Goal: Download file/media: Obtain a digital file from the website

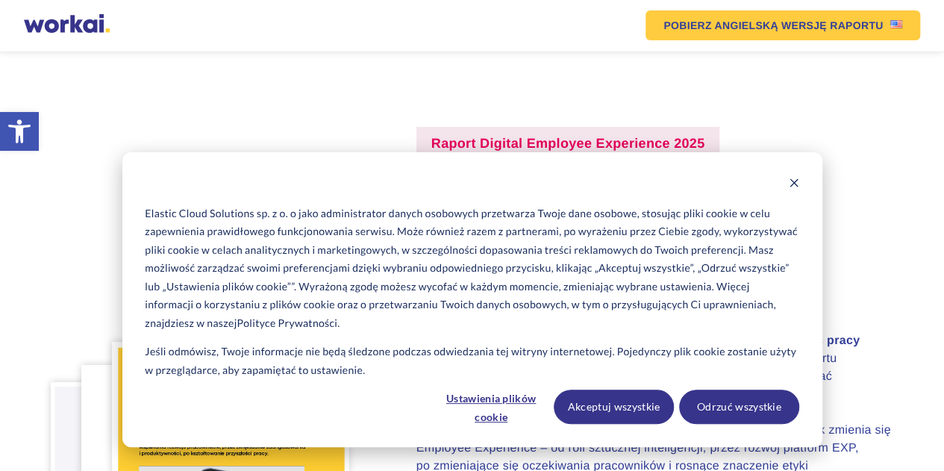
scroll to position [75, 0]
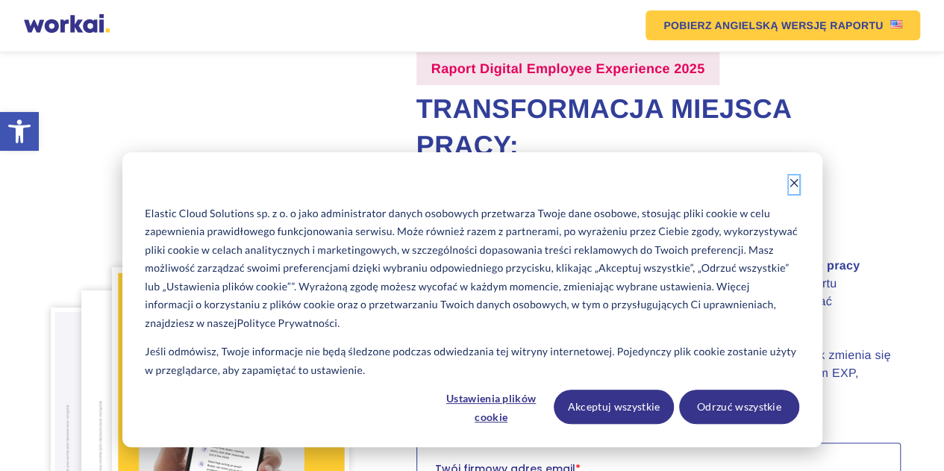
click at [789, 181] on icon "Dismiss cookie banner" at bounding box center [794, 183] width 10 height 10
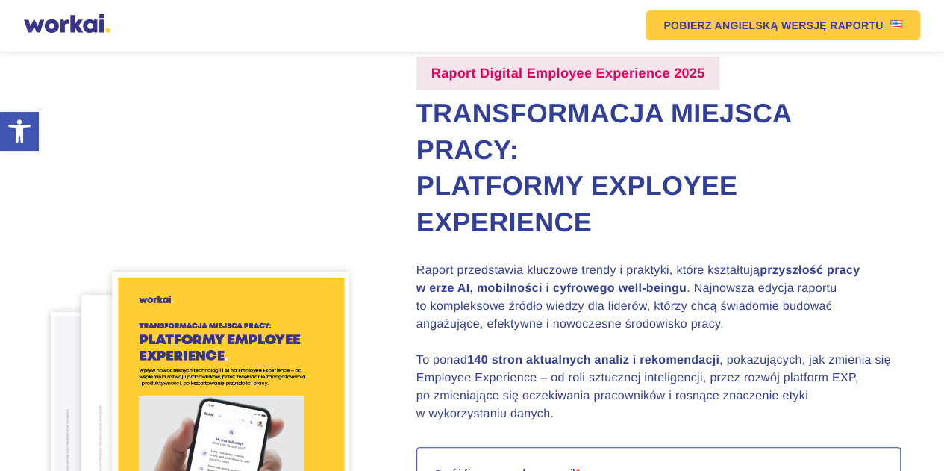
scroll to position [0, 0]
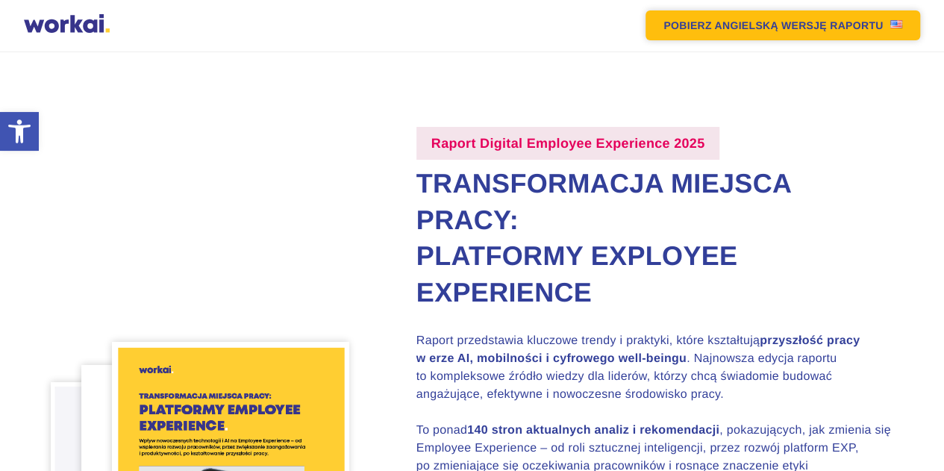
click at [809, 17] on link "POBIERZ ANGIELSKĄ WERSJĘ RAPORTU" at bounding box center [782, 25] width 275 height 30
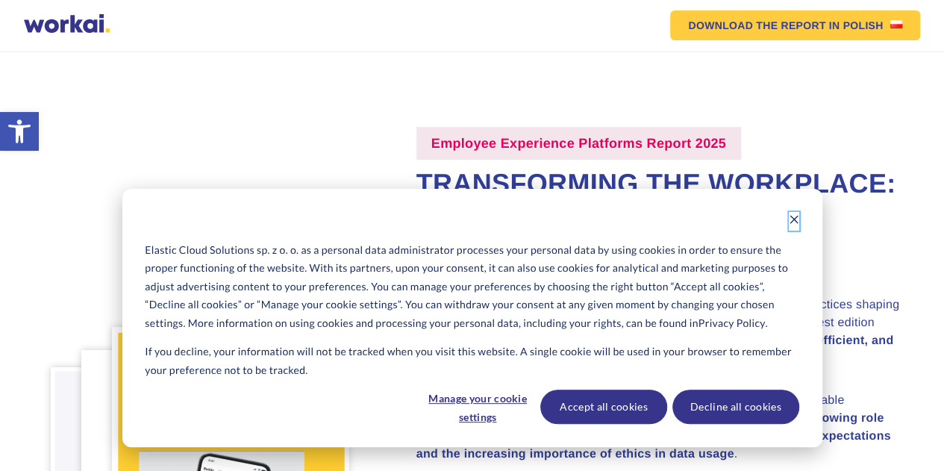
click at [792, 221] on icon "Dismiss cookie banner" at bounding box center [794, 219] width 10 height 10
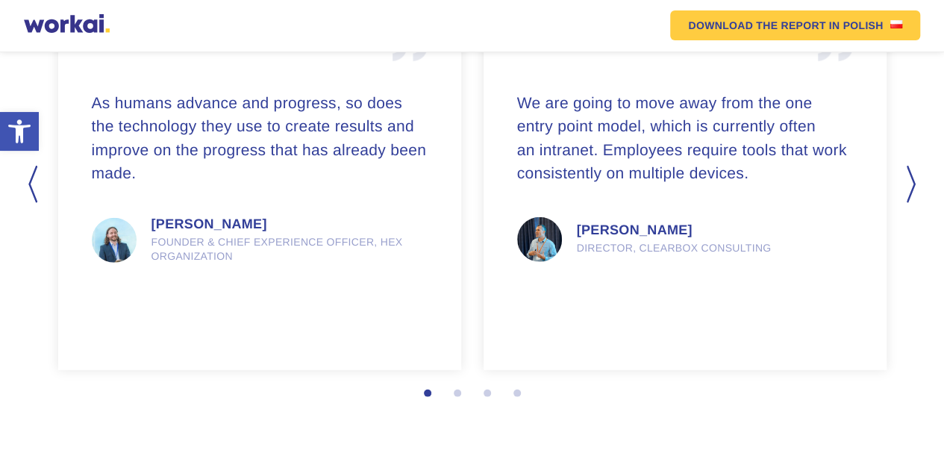
scroll to position [1966, 0]
click at [906, 181] on button "Next" at bounding box center [912, 184] width 15 height 37
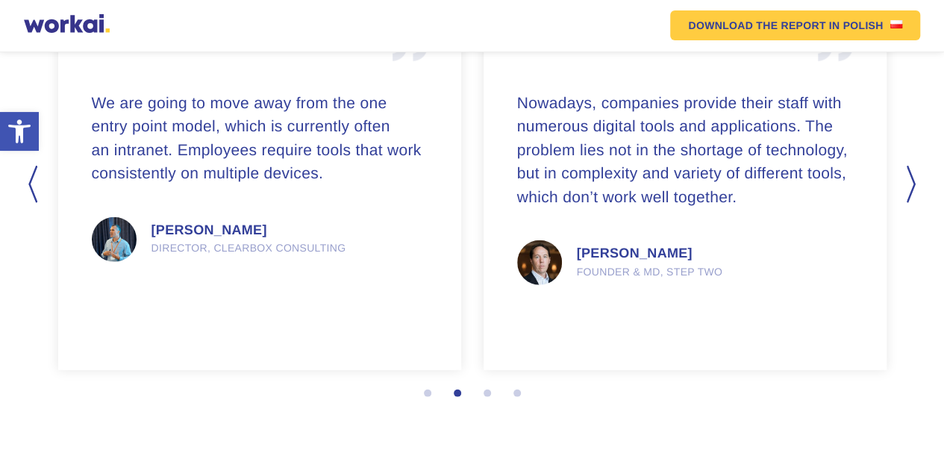
click at [906, 181] on button "Next" at bounding box center [912, 184] width 15 height 37
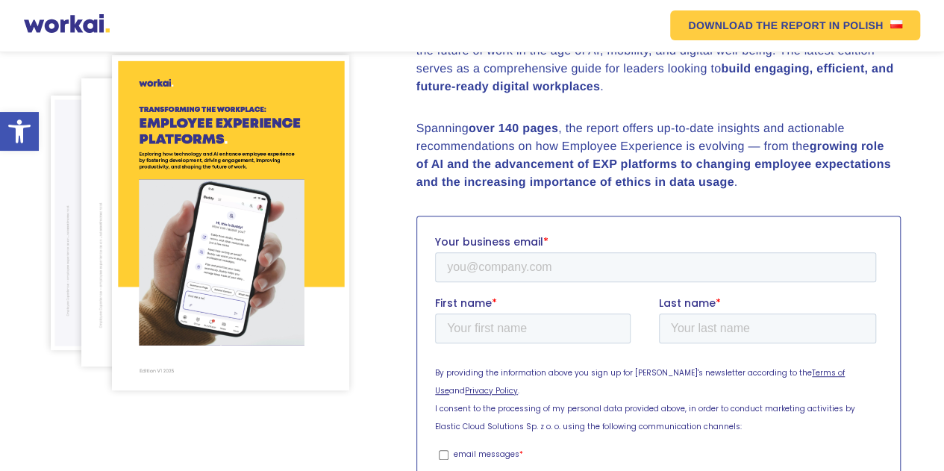
scroll to position [400, 0]
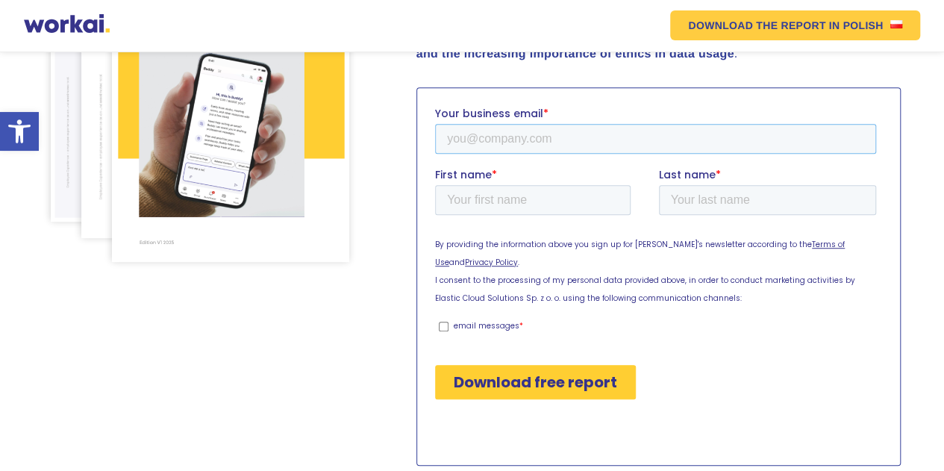
click at [484, 133] on input "Your business email *" at bounding box center [654, 138] width 441 height 30
type input "[EMAIL_ADDRESS][PERSON_NAME][DOMAIN_NAME]"
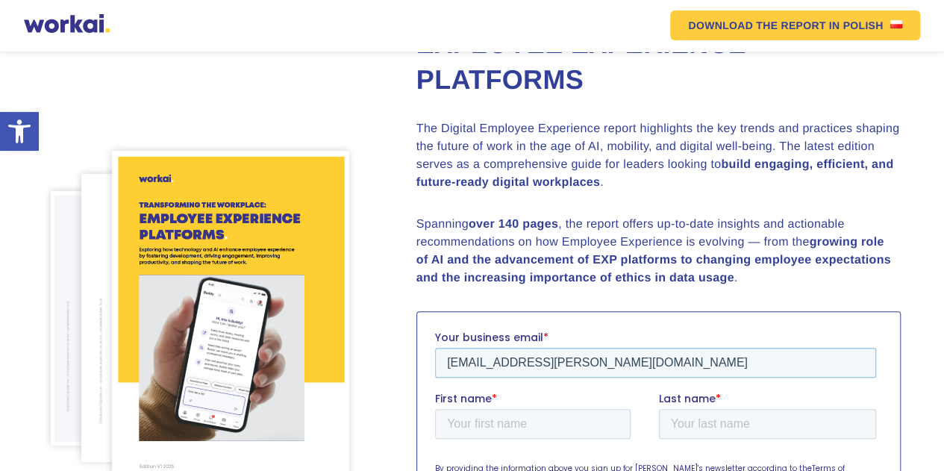
scroll to position [251, 0]
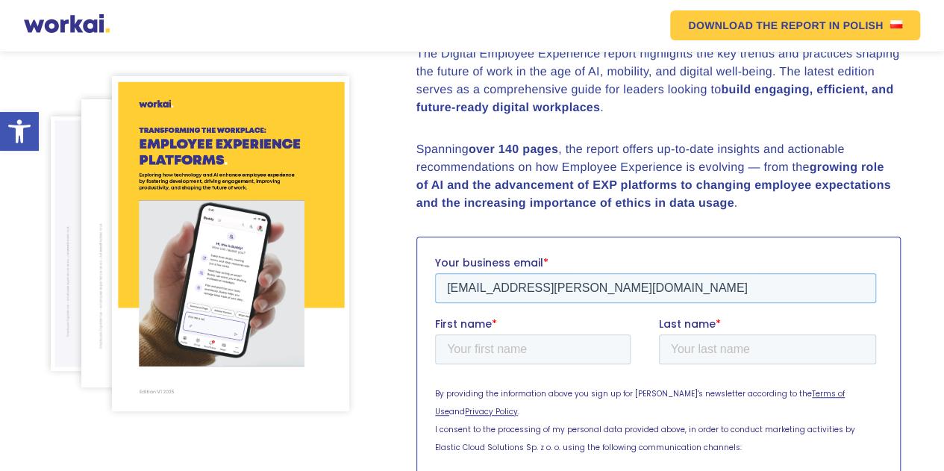
drag, startPoint x: 609, startPoint y: 295, endPoint x: 856, endPoint y: 574, distance: 372.1
click html "Your business email * [PERSON_NAME][EMAIL_ADDRESS][DOMAIN_NAME] First name * La…"
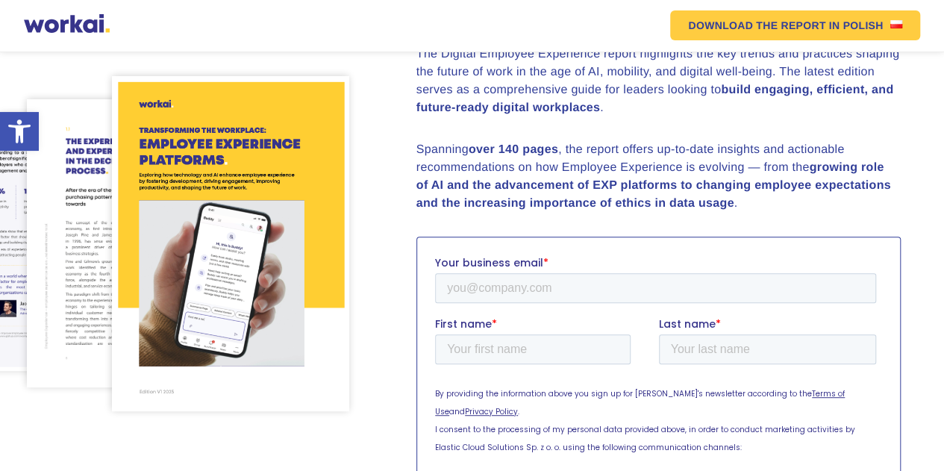
click at [284, 150] on img at bounding box center [230, 243] width 237 height 335
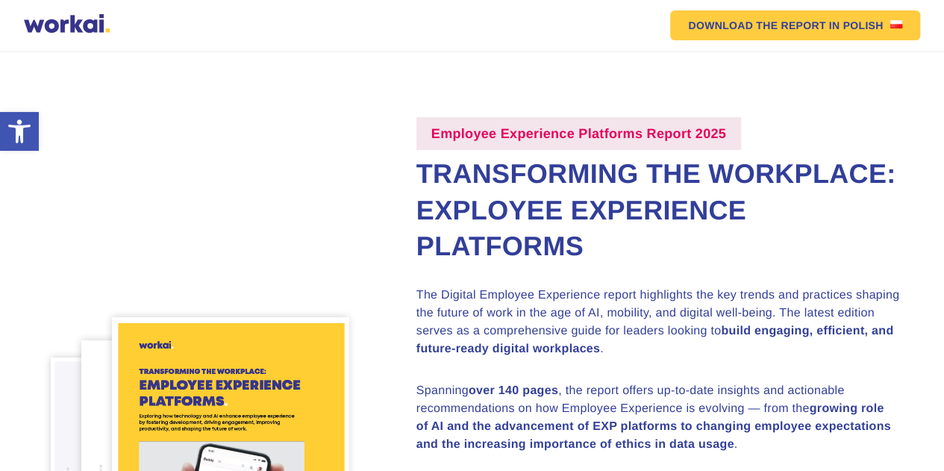
scroll to position [0, 0]
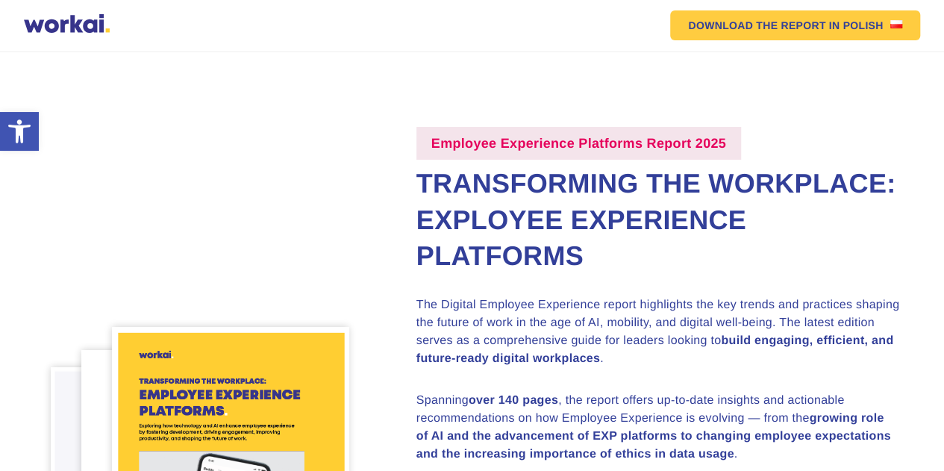
drag, startPoint x: 417, startPoint y: 176, endPoint x: 615, endPoint y: 287, distance: 227.5
click at [615, 275] on h2 "Transforming the Workplace: Exployee Experience Platforms" at bounding box center [658, 220] width 484 height 109
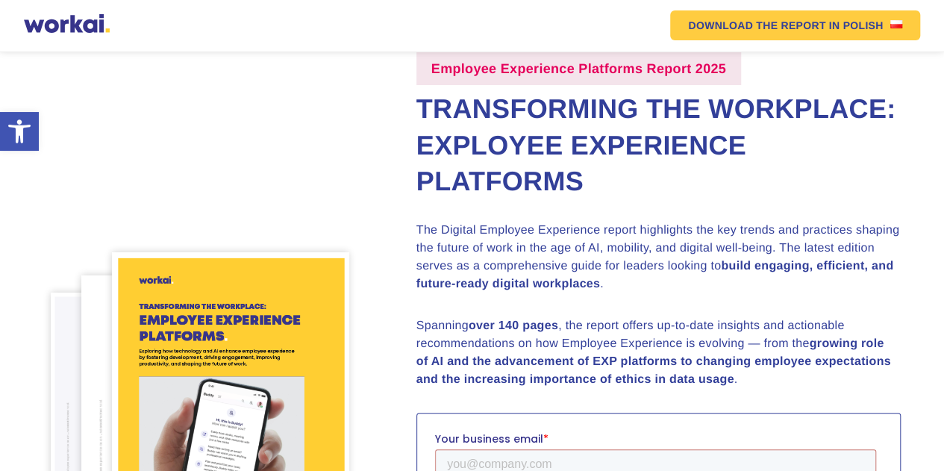
click at [633, 200] on h2 "Transforming the Workplace: Exployee Experience Platforms" at bounding box center [658, 145] width 484 height 109
drag, startPoint x: 409, startPoint y: 107, endPoint x: 659, endPoint y: 229, distance: 278.9
click at [659, 229] on div "Employee Experience Platforms Report 2025 Transforming the Workplace: Exployee …" at bounding box center [643, 421] width 514 height 739
copy h2 "Transforming the Workplace: Exployee Experience Platforms"
